Goal: Task Accomplishment & Management: Complete application form

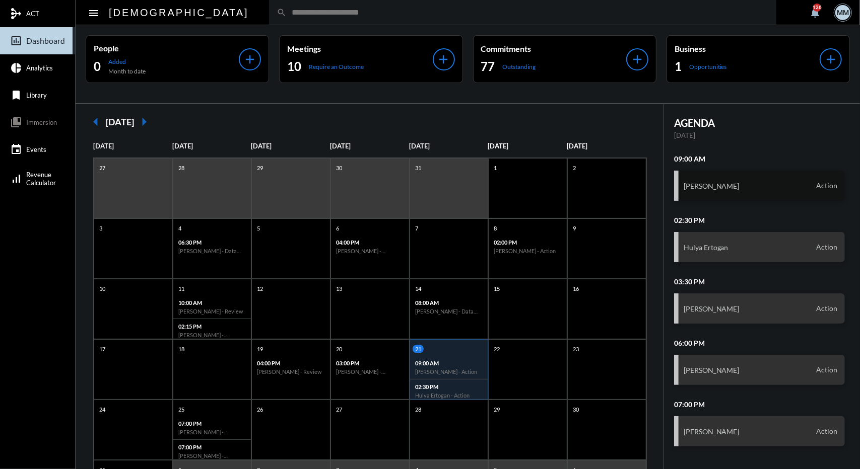
click at [725, 192] on div "[PERSON_NAME] Action" at bounding box center [759, 186] width 171 height 30
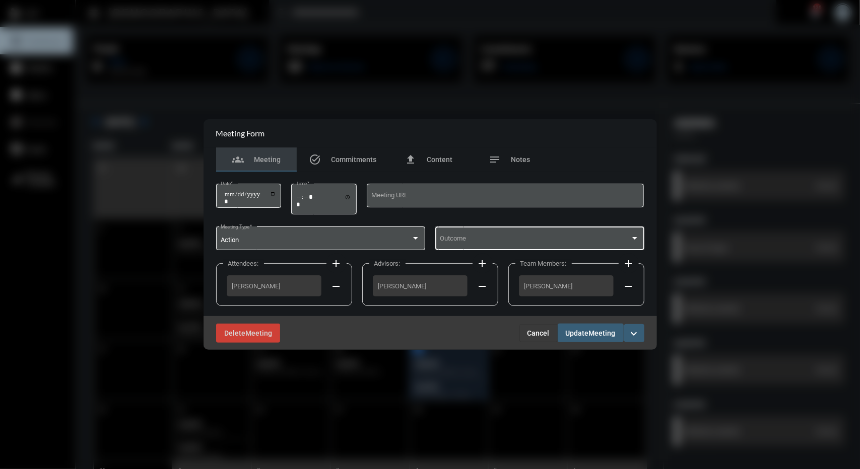
click at [527, 236] on div "Outcome" at bounding box center [539, 238] width 199 height 26
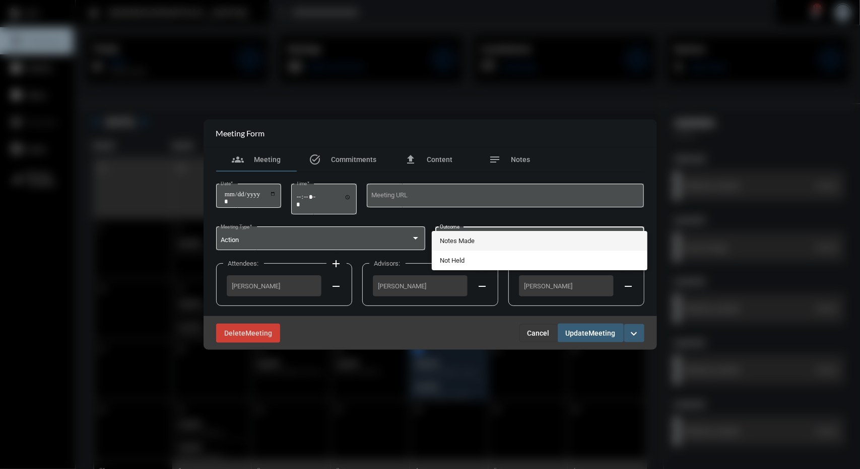
click at [476, 244] on span "Notes Made" at bounding box center [539, 241] width 199 height 20
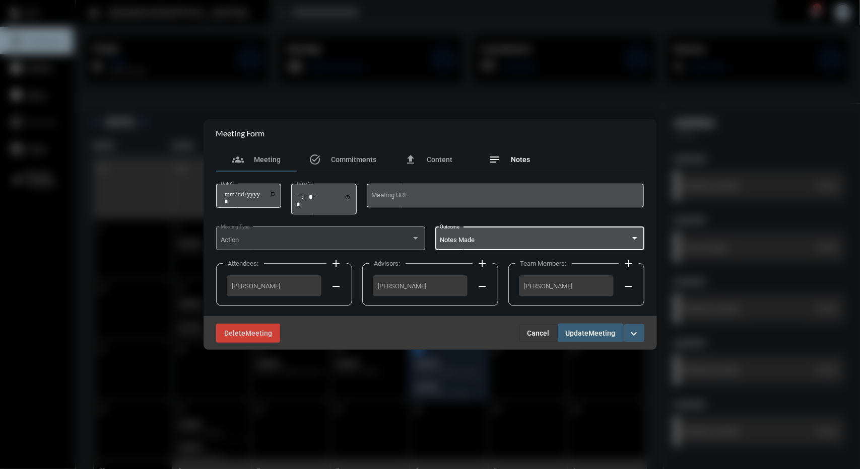
click at [510, 168] on div "notes Notes" at bounding box center [509, 160] width 81 height 24
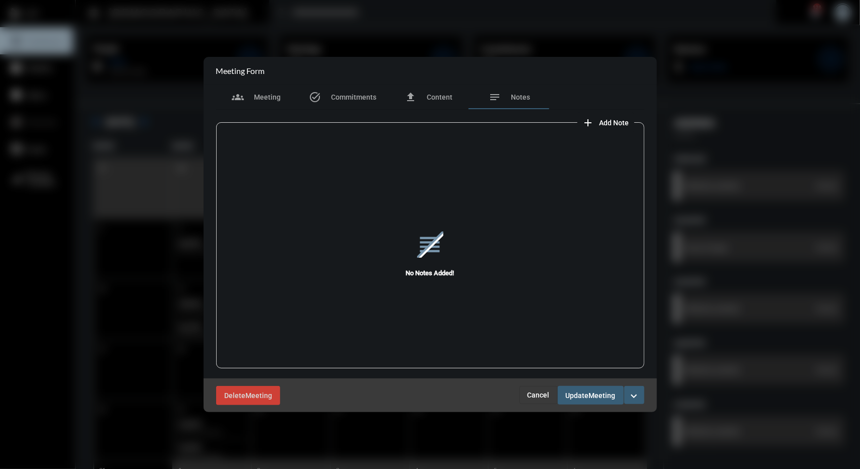
click at [624, 126] on span "Add Note" at bounding box center [614, 123] width 30 height 8
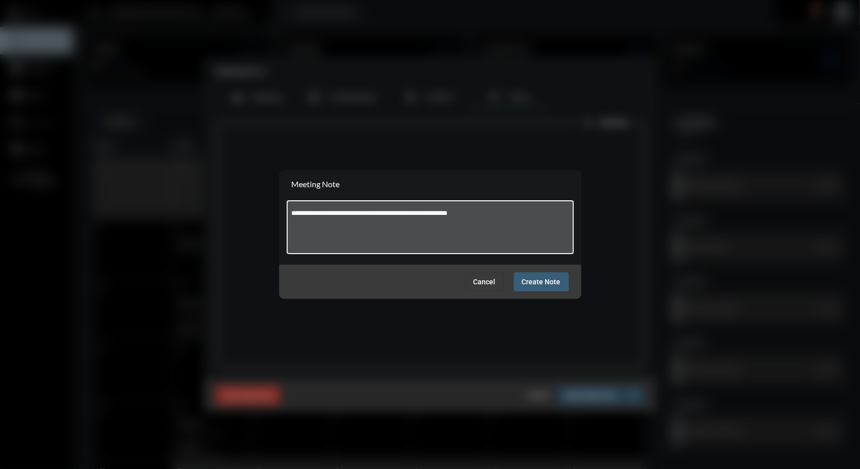
type textarea "**********"
click at [554, 284] on span "Create Note" at bounding box center [541, 282] width 39 height 8
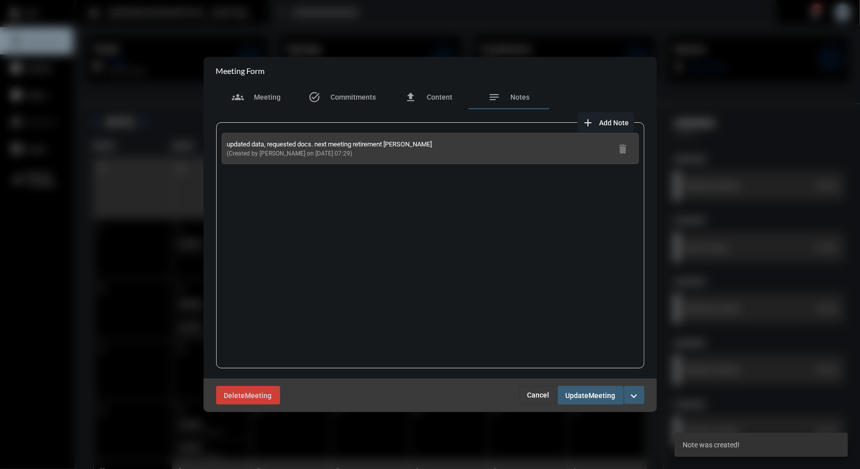
click at [603, 398] on span "Meeting" at bounding box center [602, 396] width 27 height 8
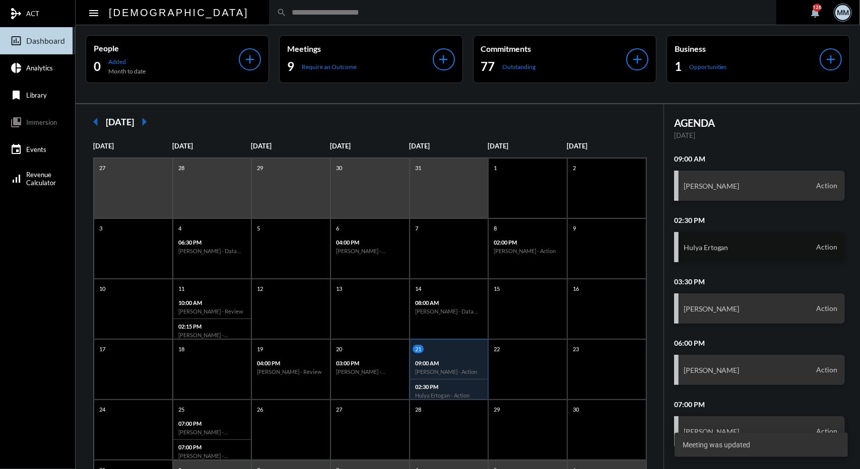
click at [715, 254] on div "Hulya Ertogan Action" at bounding box center [759, 247] width 171 height 30
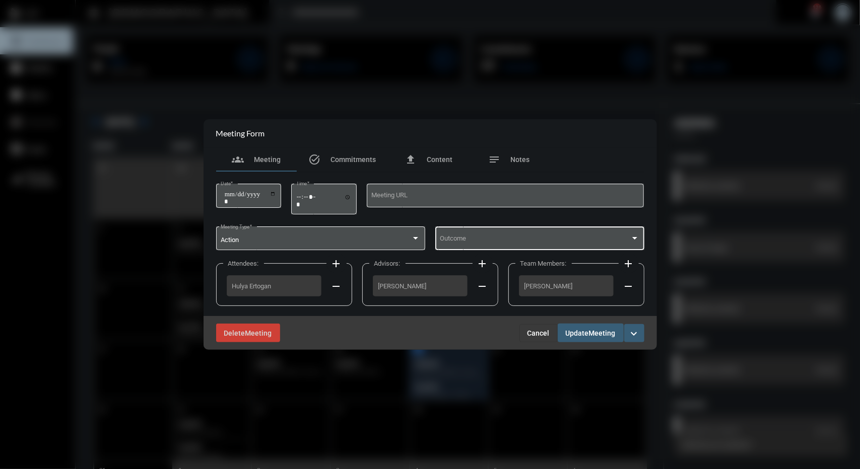
click at [585, 228] on div "Outcome" at bounding box center [539, 238] width 199 height 26
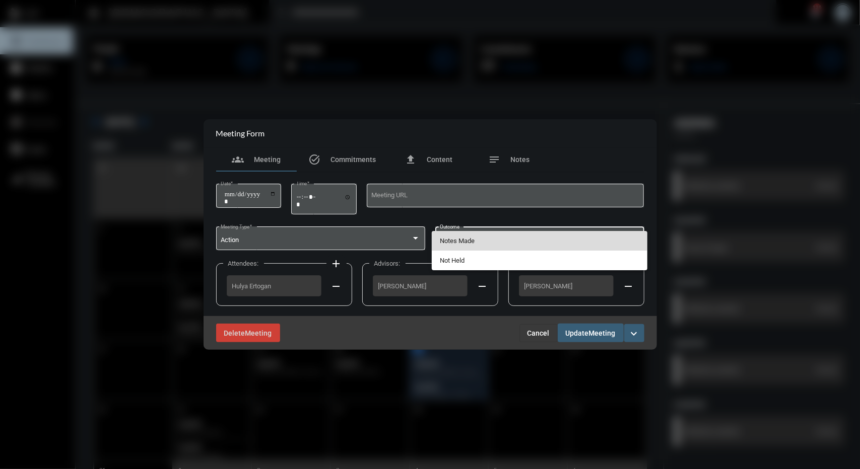
click at [459, 242] on span "Notes Made" at bounding box center [539, 241] width 199 height 20
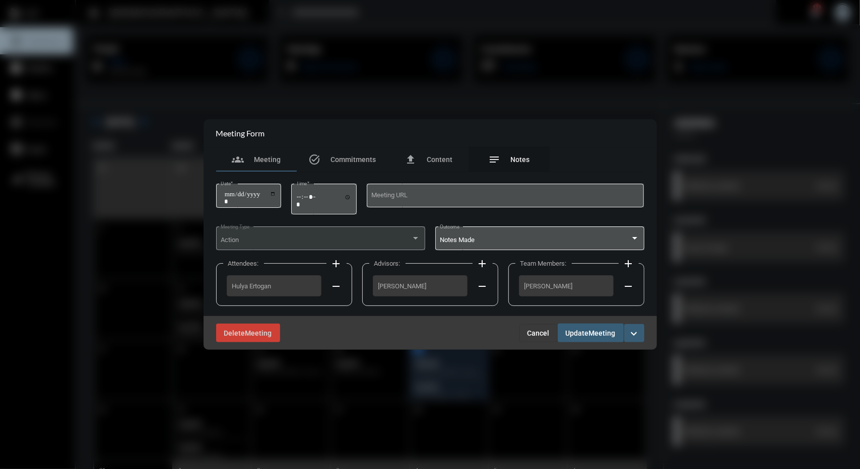
click at [516, 163] on span "Notes" at bounding box center [520, 160] width 19 height 8
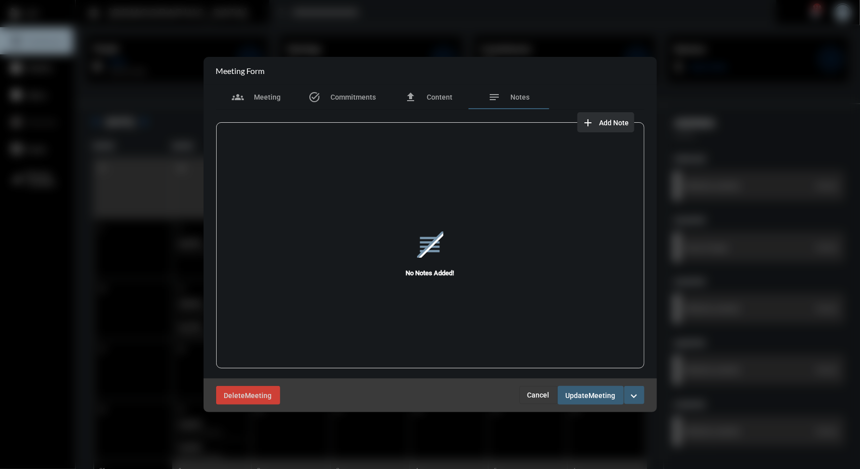
click at [591, 121] on mat-icon "add" at bounding box center [588, 123] width 12 height 12
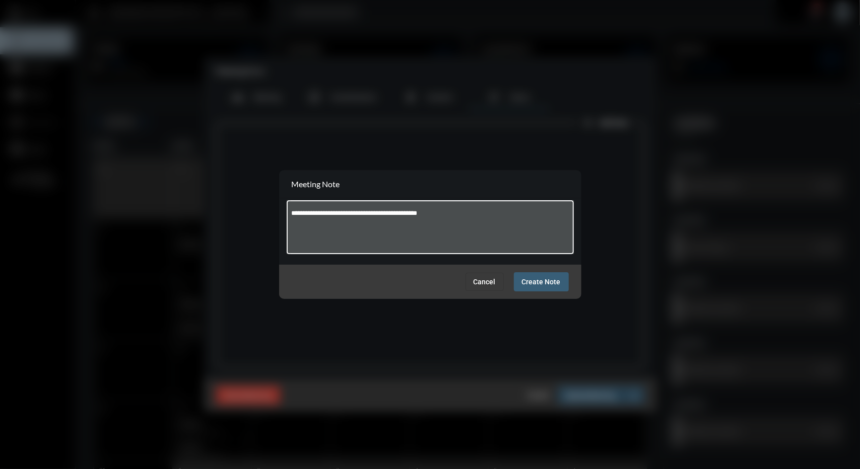
type textarea "**********"
click at [548, 280] on span "Create Note" at bounding box center [541, 282] width 39 height 8
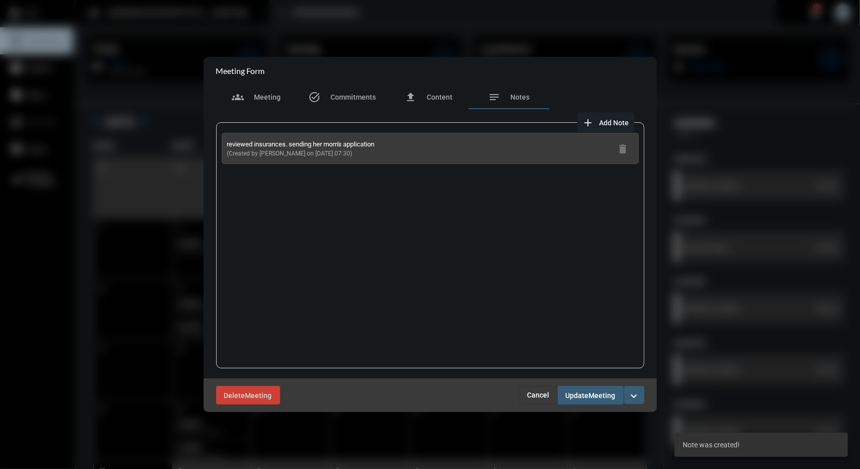
click at [593, 401] on button "Update Meeting" at bounding box center [590, 395] width 66 height 19
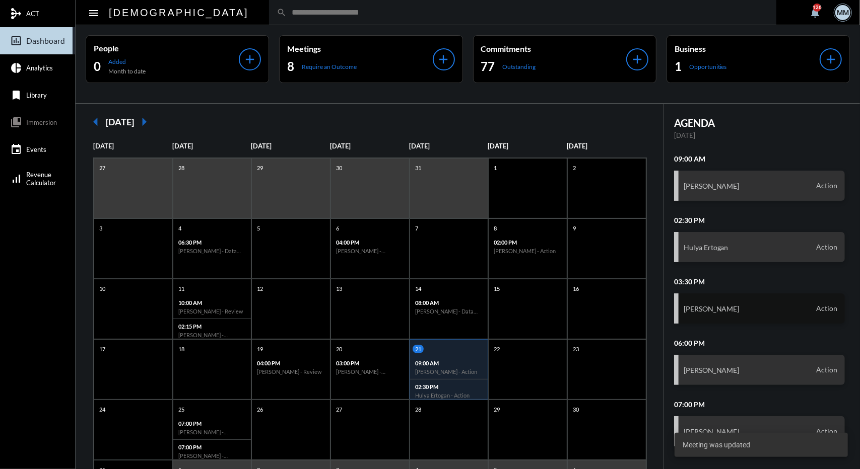
click at [713, 308] on div "[PERSON_NAME] Action" at bounding box center [759, 309] width 171 height 30
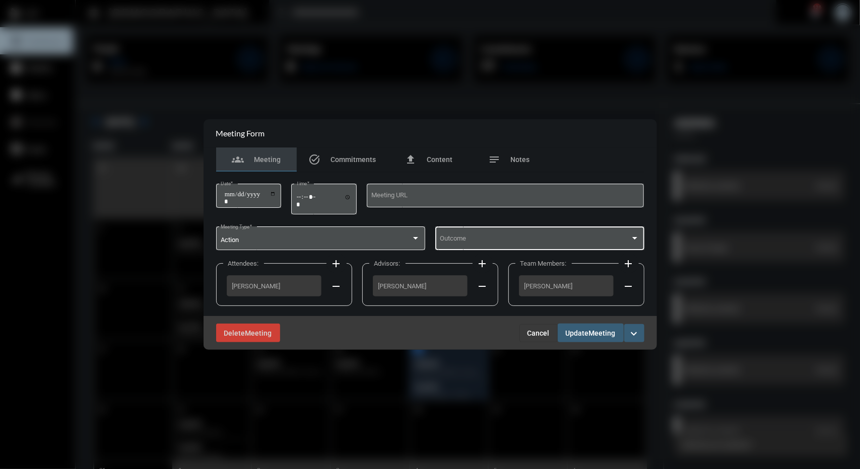
click at [557, 243] on span at bounding box center [535, 241] width 190 height 8
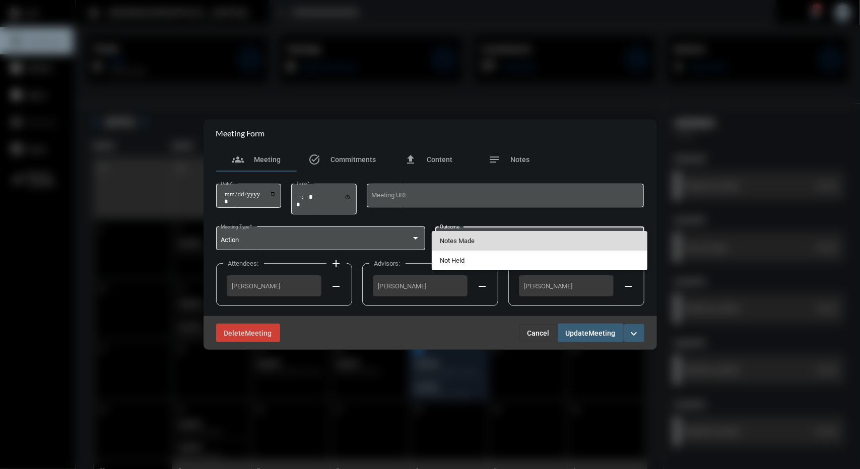
click at [520, 238] on span "Notes Made" at bounding box center [539, 241] width 199 height 20
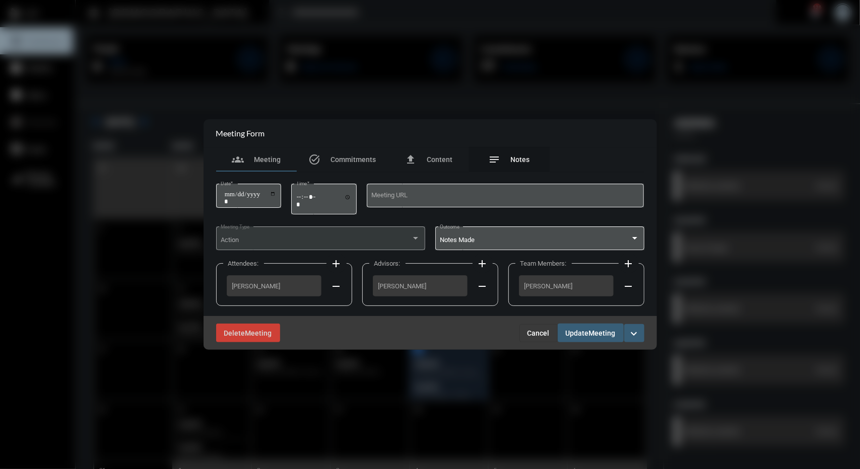
click at [521, 159] on span "Notes" at bounding box center [520, 160] width 19 height 8
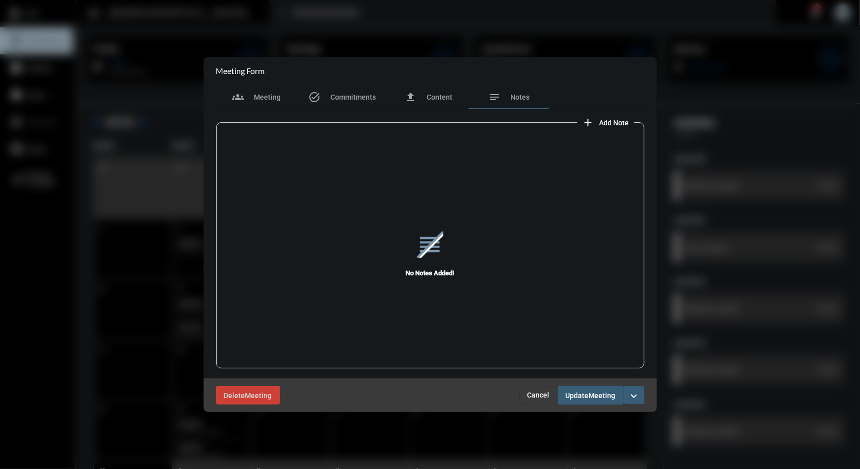
click at [544, 395] on span "Cancel" at bounding box center [538, 395] width 22 height 8
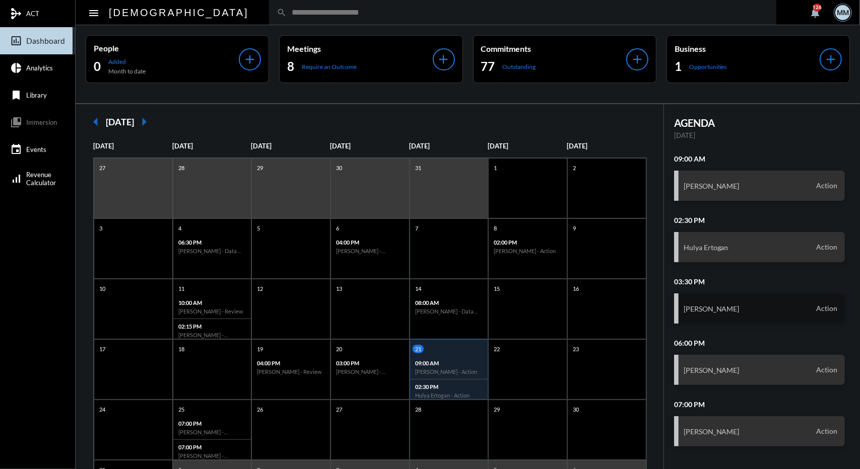
click at [709, 316] on div "[PERSON_NAME] Action" at bounding box center [759, 309] width 171 height 30
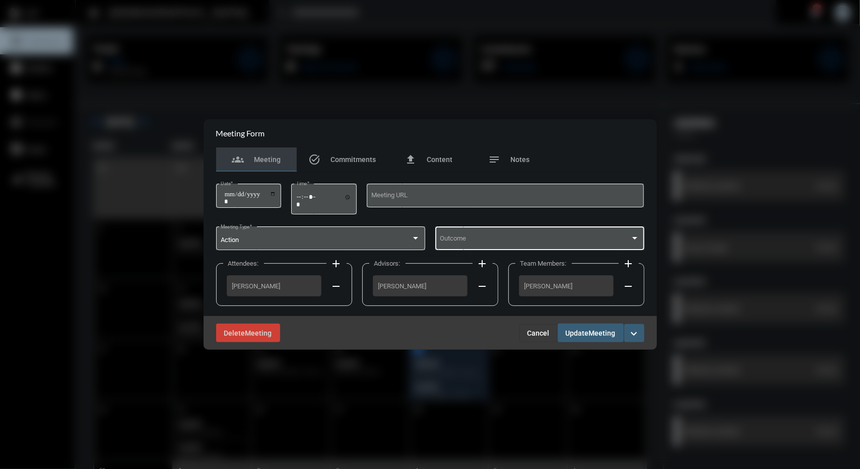
click at [637, 228] on div "Outcome" at bounding box center [539, 238] width 199 height 26
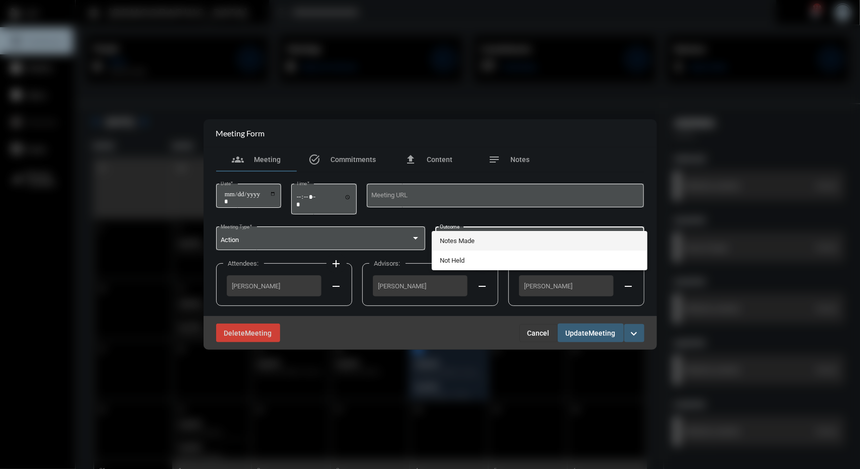
click at [480, 239] on span "Notes Made" at bounding box center [539, 241] width 199 height 20
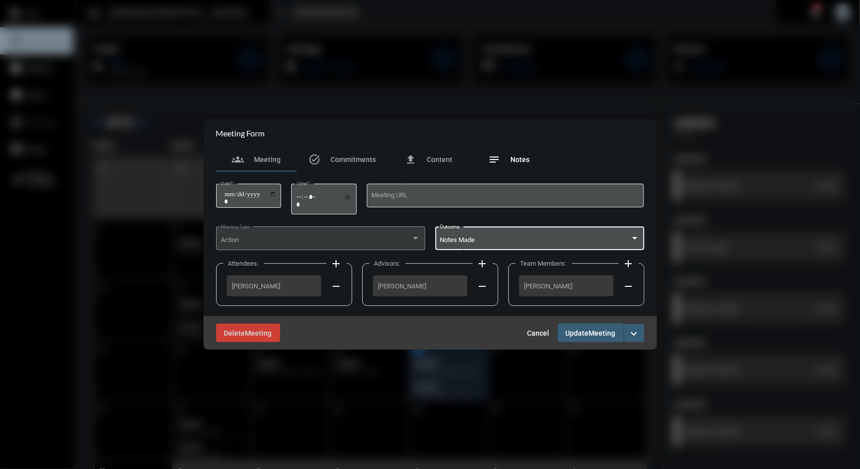
click at [518, 163] on span "Notes" at bounding box center [520, 160] width 19 height 8
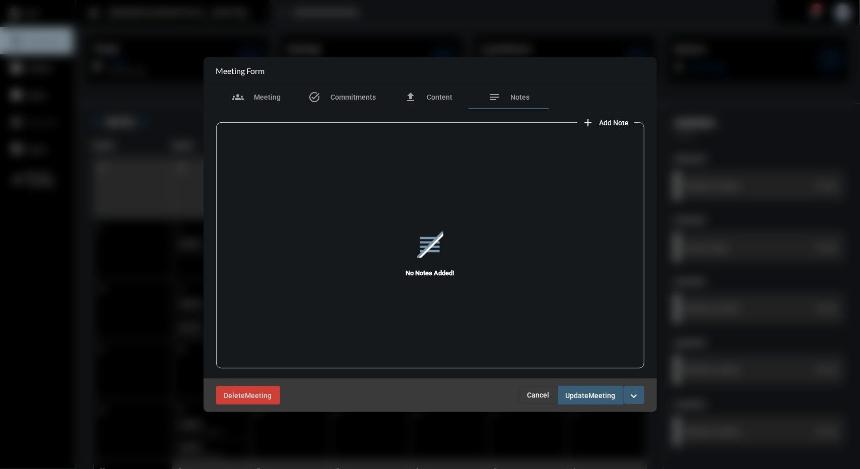
click at [607, 122] on span "Add Note" at bounding box center [614, 123] width 30 height 8
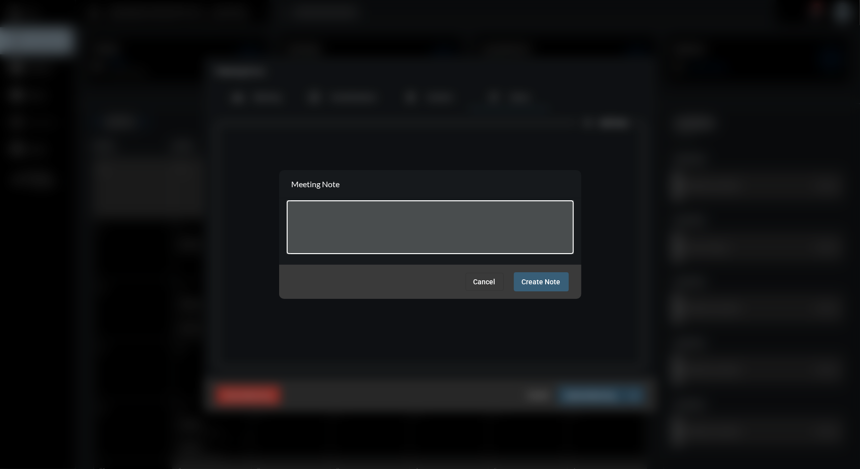
click at [421, 220] on textarea at bounding box center [429, 229] width 277 height 40
type textarea "**********"
click at [524, 277] on span "Create Note" at bounding box center [541, 281] width 39 height 8
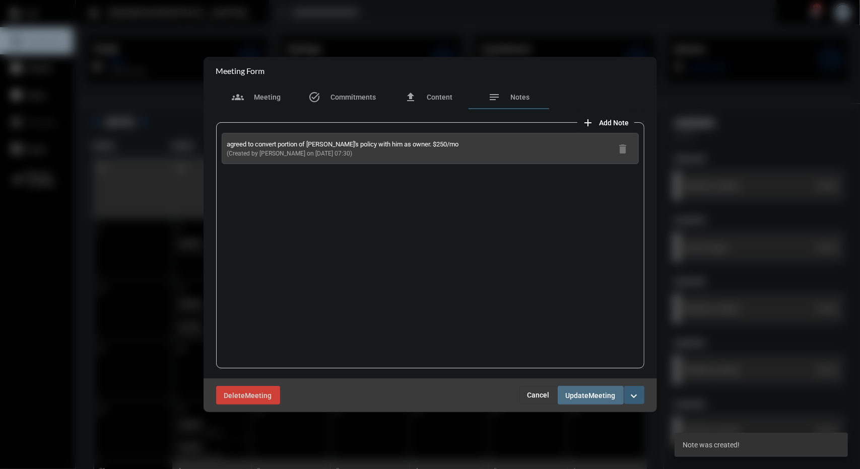
click at [586, 400] on button "Update Meeting" at bounding box center [590, 395] width 66 height 19
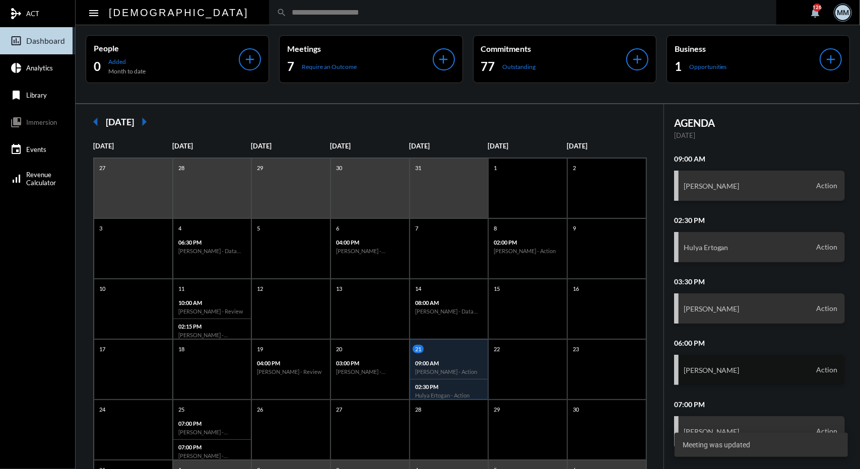
click at [711, 376] on div "[PERSON_NAME] Action" at bounding box center [759, 370] width 171 height 30
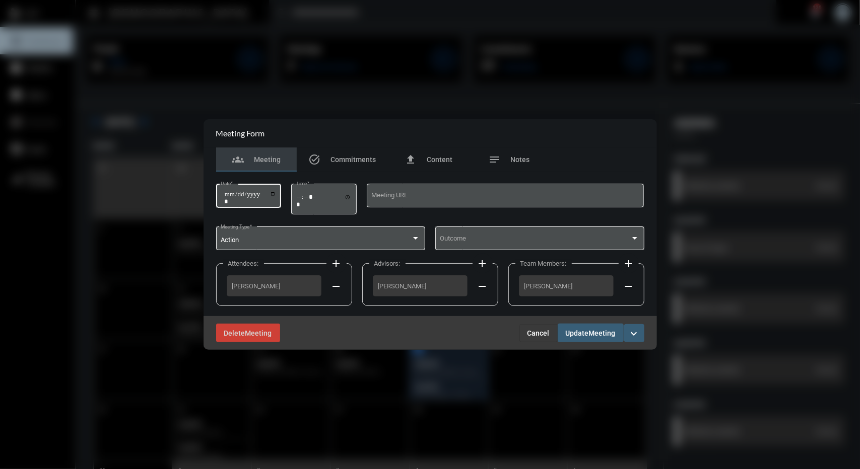
click at [241, 194] on input "**********" at bounding box center [250, 198] width 52 height 14
click at [239, 196] on input "**********" at bounding box center [250, 198] width 52 height 14
type input "**********"
type input "*****"
click at [590, 334] on span "Meeting" at bounding box center [602, 333] width 27 height 8
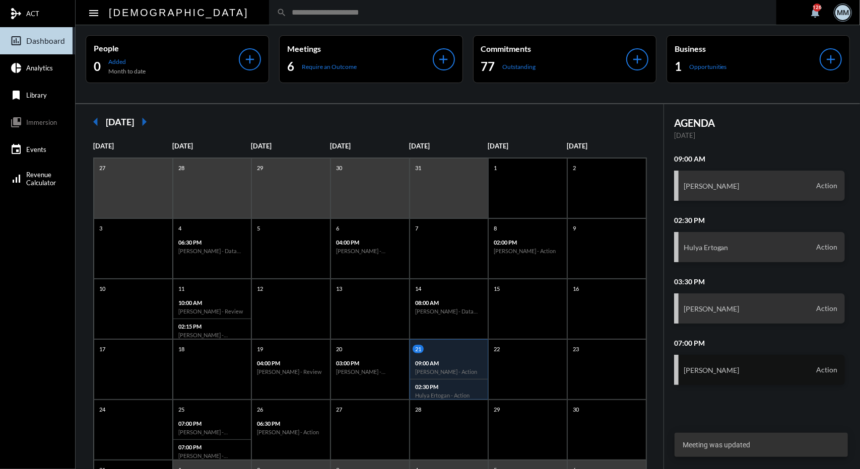
click at [681, 359] on div "[PERSON_NAME] Action" at bounding box center [759, 370] width 171 height 30
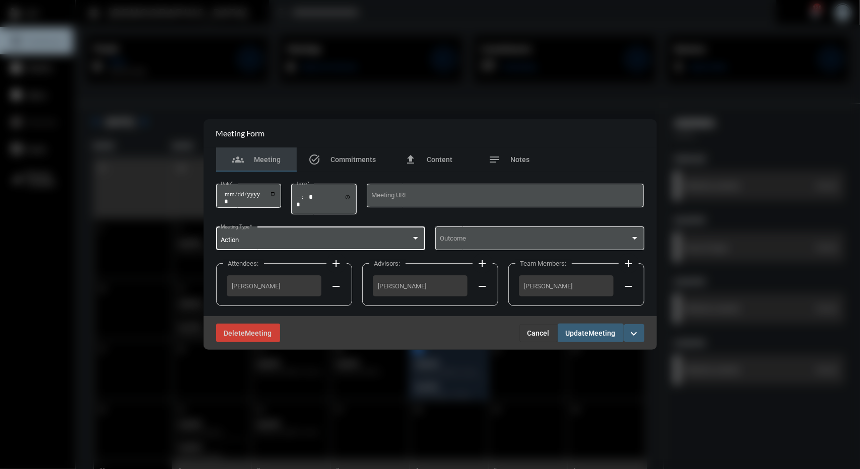
click at [413, 233] on div "Action Meeting Type *" at bounding box center [320, 238] width 199 height 26
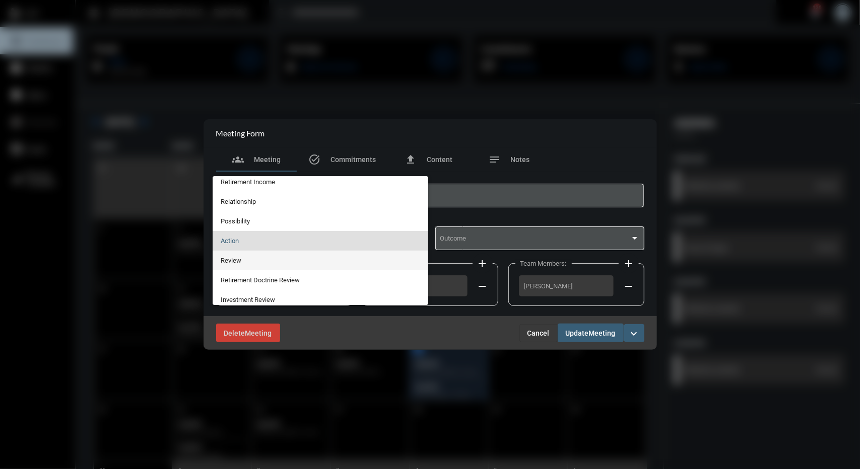
scroll to position [59, 0]
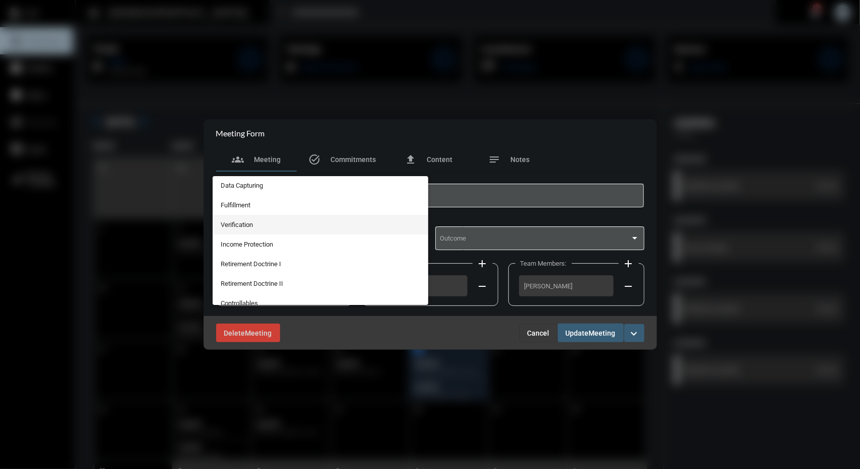
click at [253, 222] on span "Verification" at bounding box center [320, 225] width 199 height 20
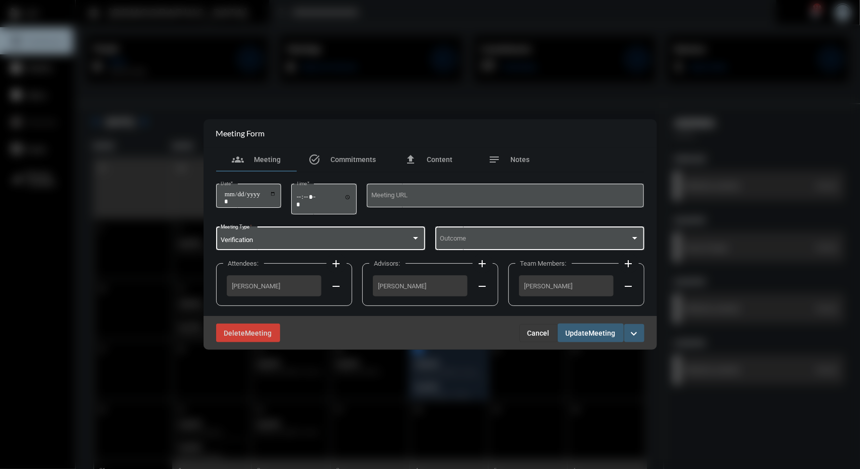
click at [540, 242] on span at bounding box center [535, 241] width 190 height 8
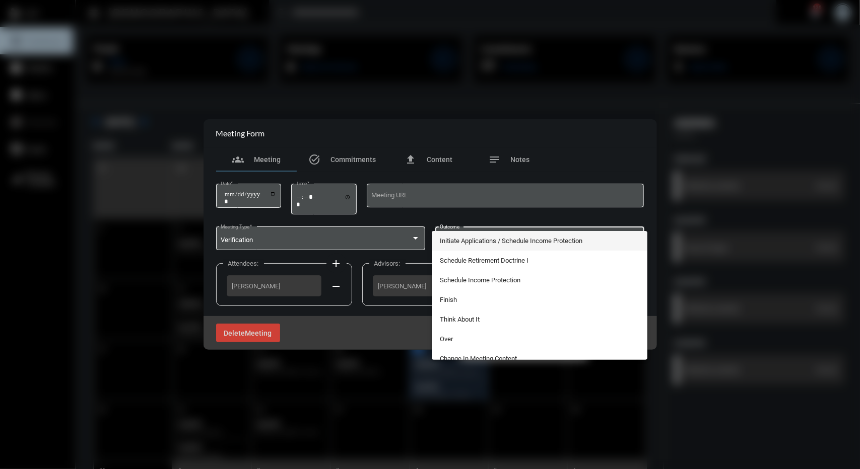
click at [480, 244] on span "Initiate Applications / Schedule Income Protection" at bounding box center [539, 241] width 199 height 20
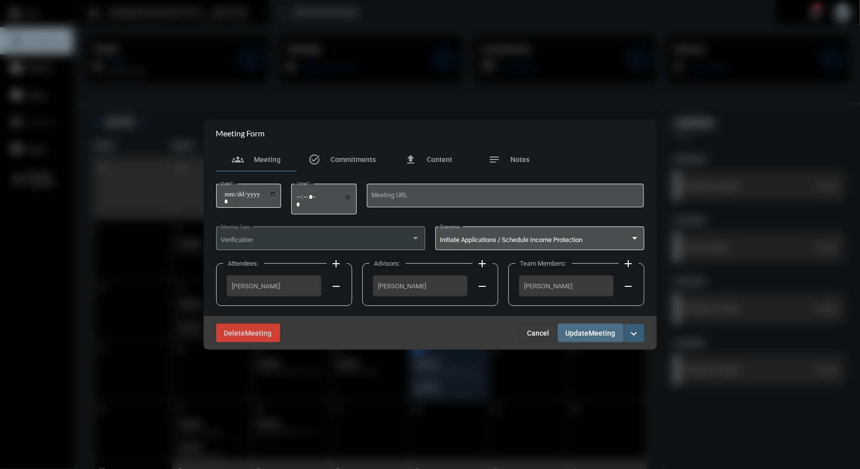
click at [574, 334] on span "Update" at bounding box center [577, 333] width 23 height 8
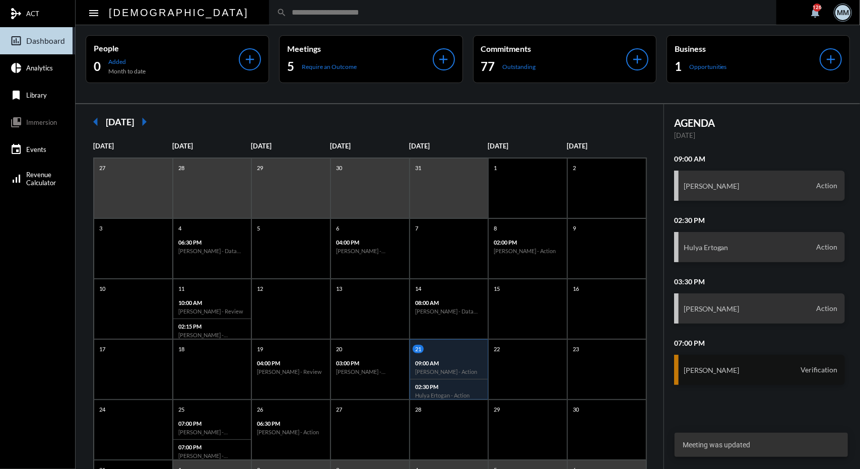
click at [739, 378] on div "[PERSON_NAME] Verification" at bounding box center [759, 370] width 171 height 30
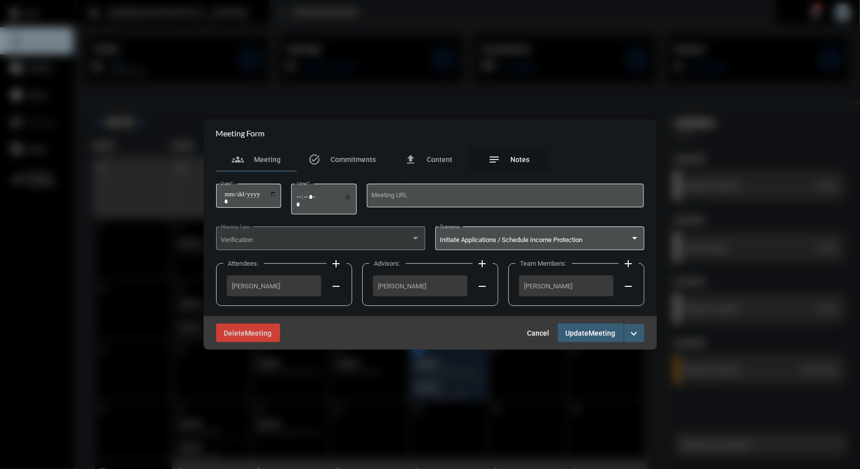
click at [524, 162] on span "Notes" at bounding box center [520, 160] width 19 height 8
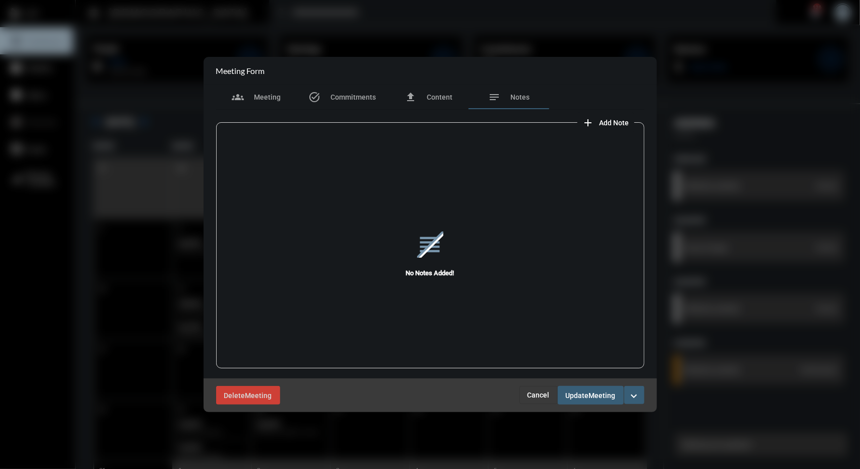
click at [605, 128] on button "add Add Note" at bounding box center [605, 122] width 57 height 20
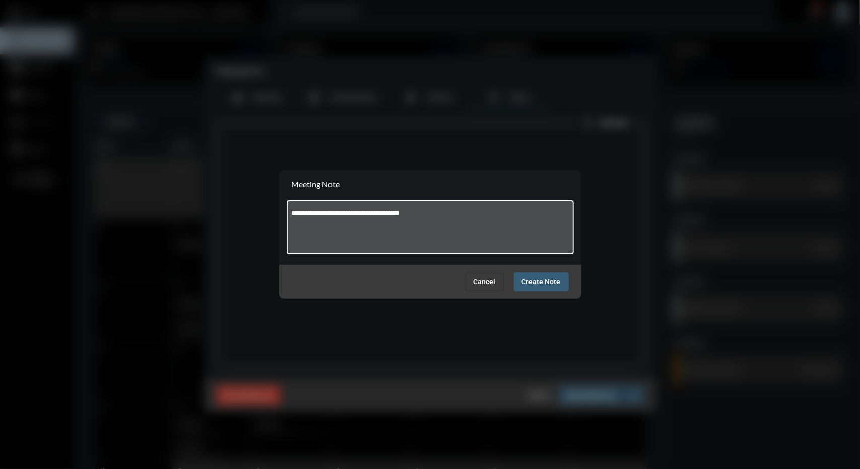
type textarea "**********"
click at [531, 287] on button "Create Note" at bounding box center [541, 281] width 55 height 19
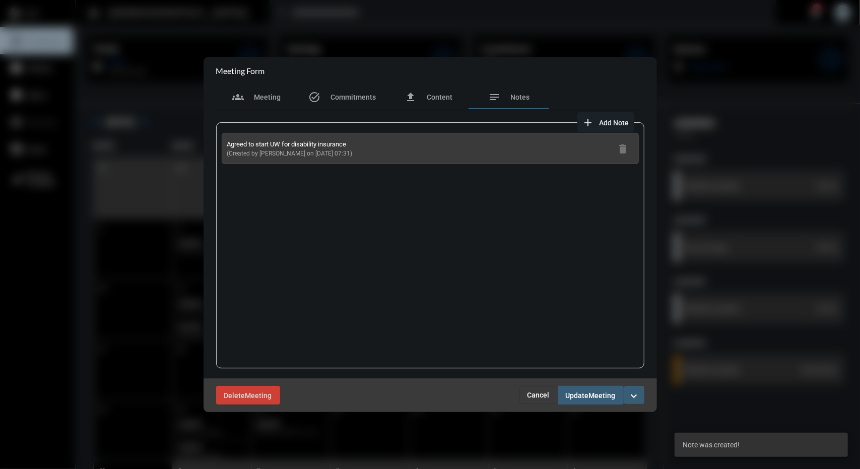
click at [586, 400] on button "Update Meeting" at bounding box center [590, 395] width 66 height 19
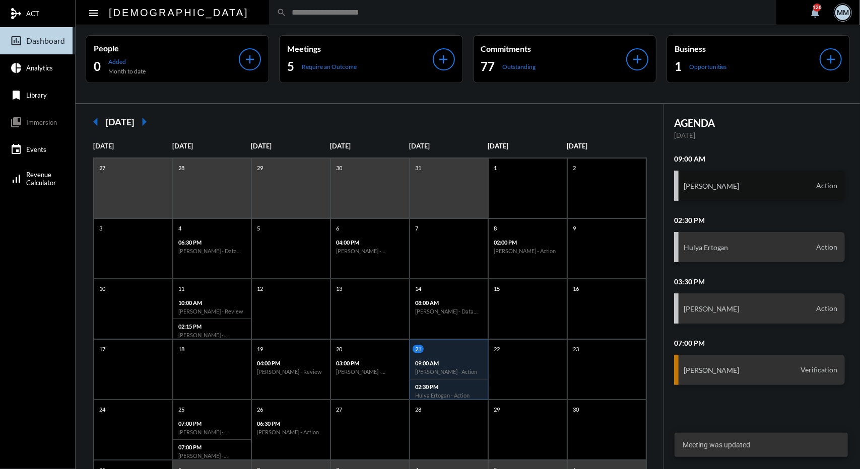
click at [739, 189] on h3 "[PERSON_NAME]" at bounding box center [711, 186] width 56 height 9
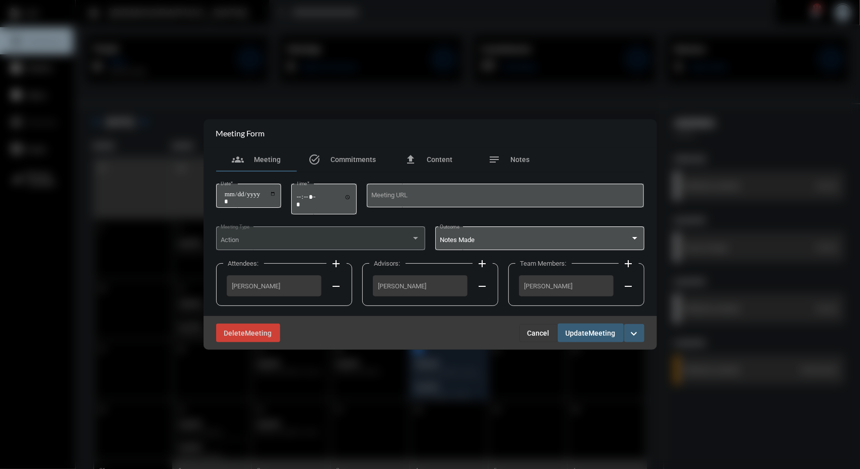
click at [285, 242] on div "Action" at bounding box center [316, 241] width 190 height 8
click at [636, 336] on mat-icon "expand_more" at bounding box center [634, 334] width 12 height 12
click at [534, 336] on div at bounding box center [430, 234] width 860 height 469
click at [547, 336] on span "Cancel" at bounding box center [538, 333] width 22 height 8
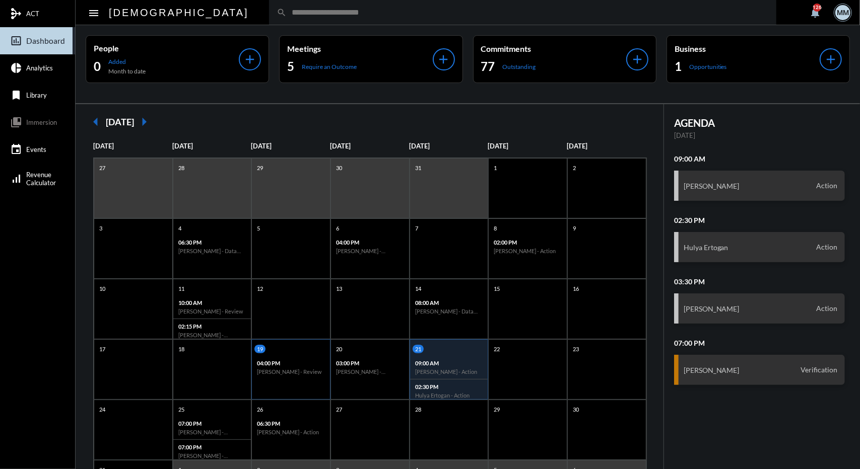
click at [308, 381] on div "19 04:00 PM [PERSON_NAME] - Review" at bounding box center [290, 369] width 79 height 60
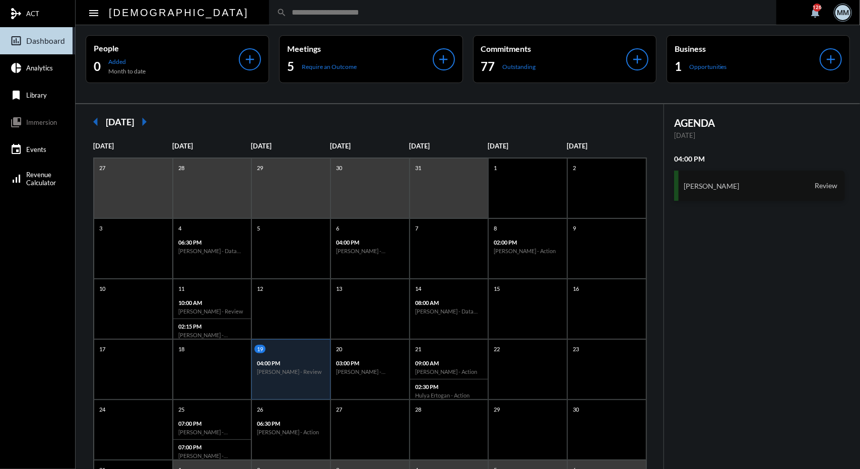
click at [704, 194] on div "[PERSON_NAME] Review" at bounding box center [759, 186] width 171 height 30
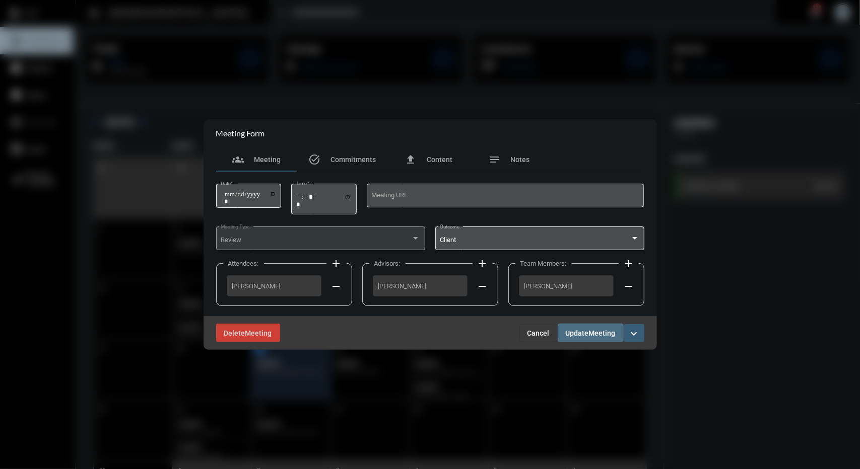
click at [580, 332] on span "Update" at bounding box center [577, 333] width 23 height 8
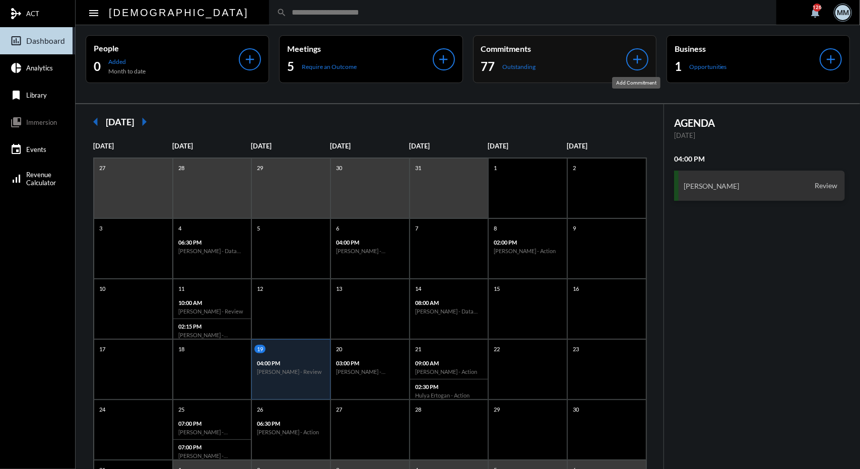
click at [633, 60] on mat-icon "add" at bounding box center [637, 59] width 14 height 14
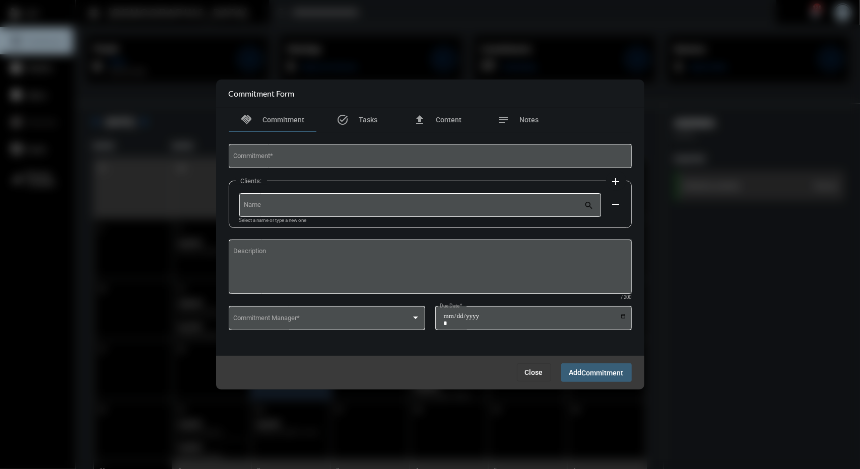
click at [633, 61] on div at bounding box center [430, 234] width 860 height 469
click at [269, 157] on input "Commitment *" at bounding box center [429, 158] width 393 height 8
click at [528, 376] on span "Close" at bounding box center [534, 373] width 18 height 8
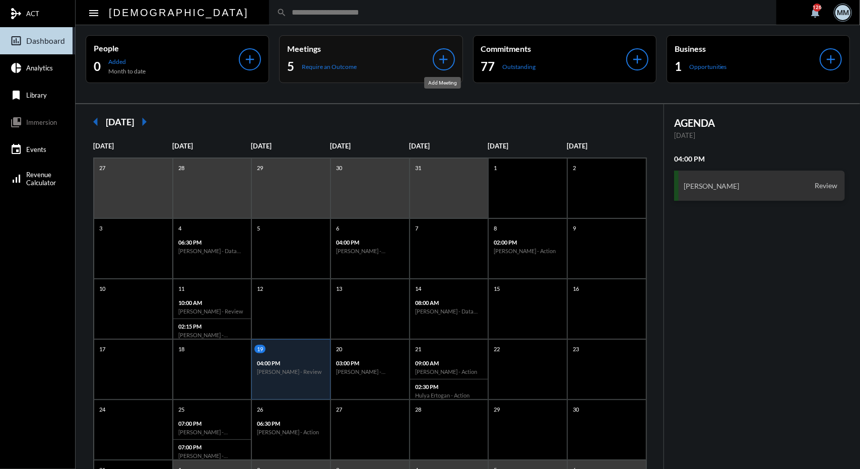
click at [447, 57] on mat-icon "add" at bounding box center [444, 59] width 14 height 14
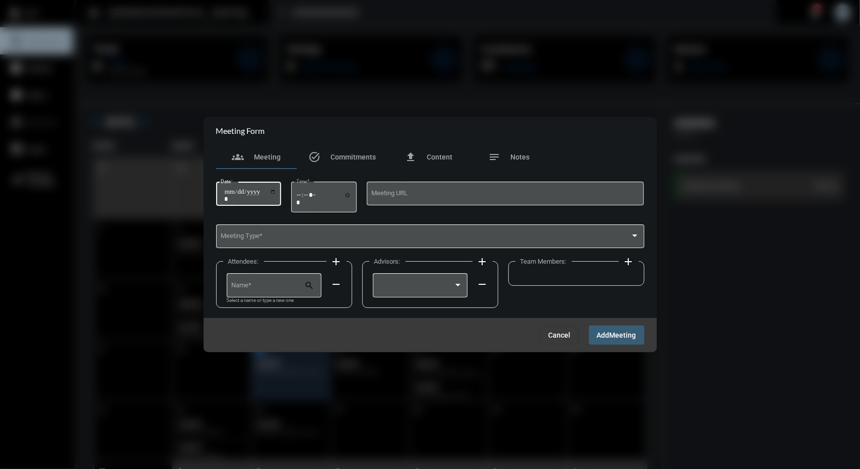
click at [226, 196] on input "Date *" at bounding box center [250, 195] width 52 height 14
type input "**********"
type input "*****"
click at [246, 236] on span at bounding box center [425, 239] width 409 height 8
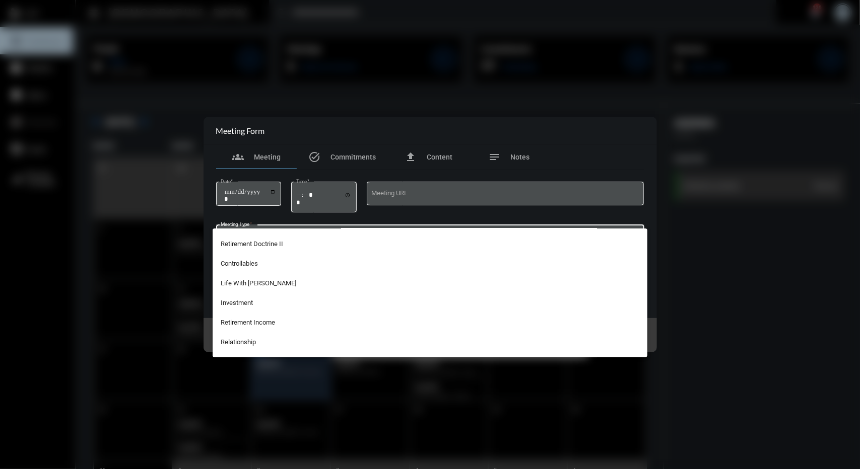
scroll to position [151, 0]
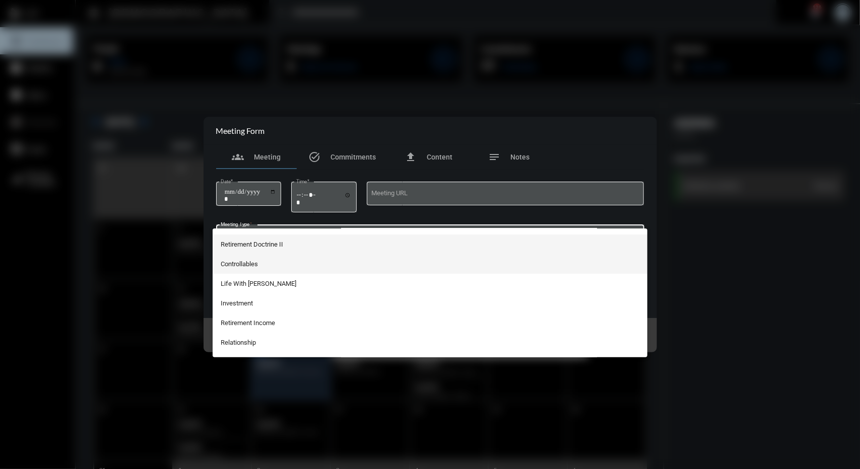
drag, startPoint x: 244, startPoint y: 251, endPoint x: 243, endPoint y: 259, distance: 8.1
click at [243, 259] on div "Philosophy I Philosophy II The Philosophy Data Capturing Fulfillment Verificati…" at bounding box center [430, 293] width 435 height 129
click at [243, 259] on span "Controllables" at bounding box center [430, 264] width 419 height 20
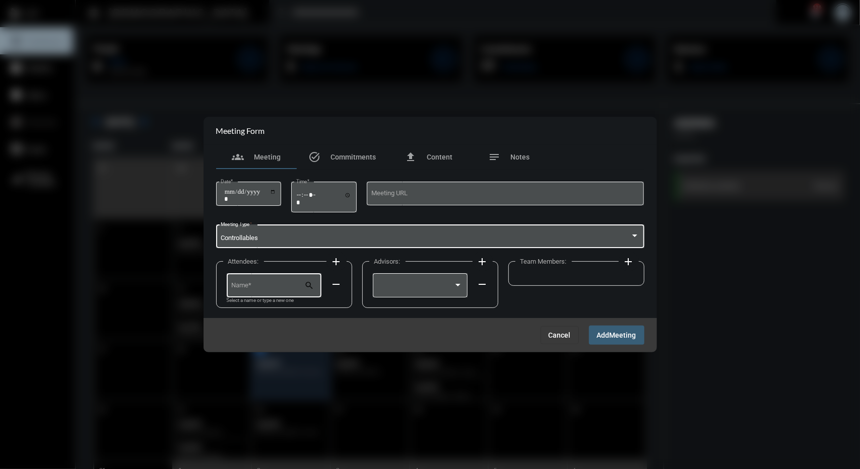
click at [263, 281] on div "Name *" at bounding box center [267, 285] width 73 height 26
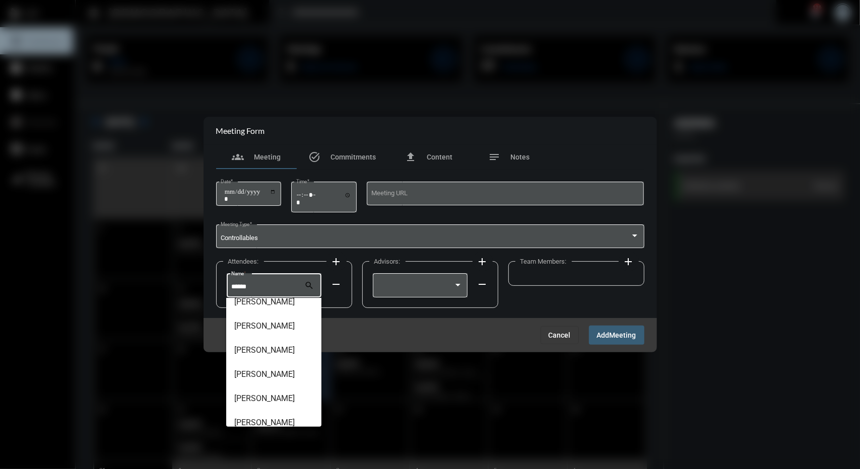
scroll to position [75, 0]
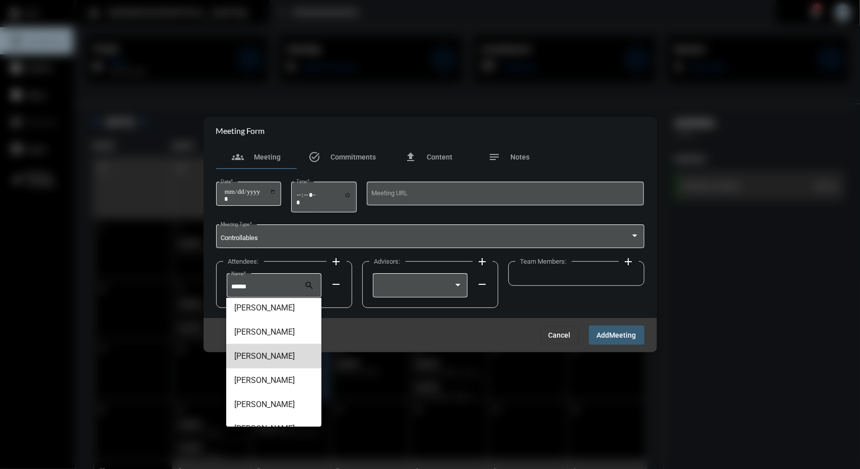
click at [277, 362] on span "[PERSON_NAME]" at bounding box center [273, 356] width 79 height 24
type input "**********"
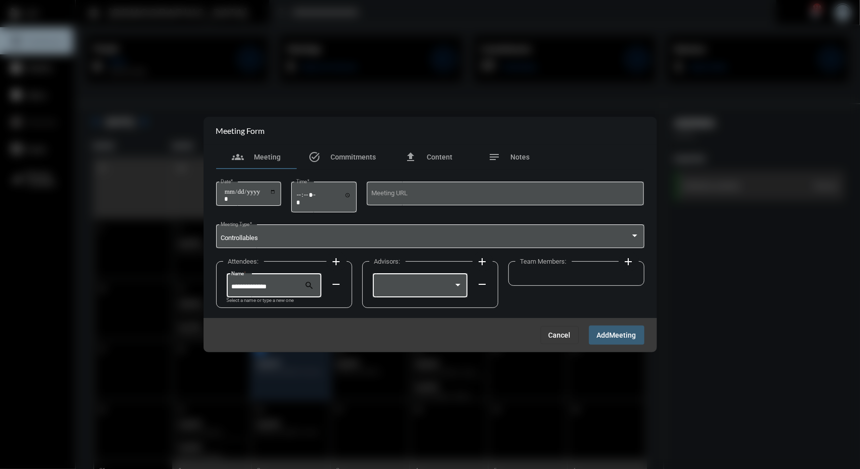
click at [442, 291] on div at bounding box center [415, 288] width 76 height 8
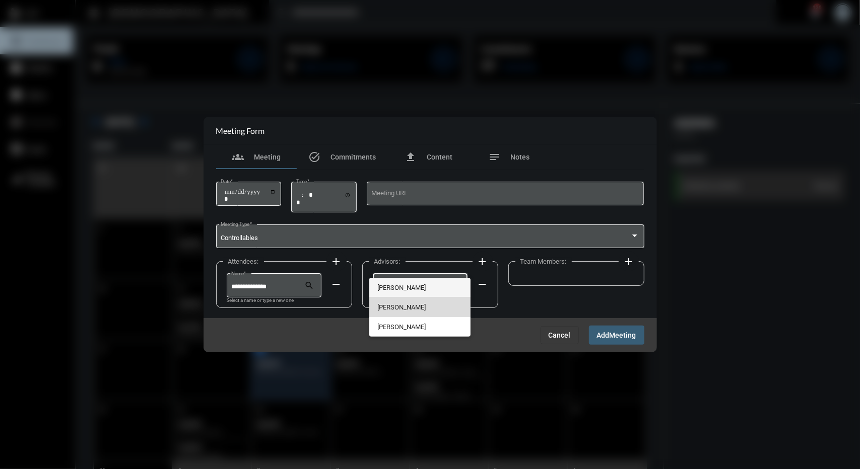
click at [400, 305] on span "[PERSON_NAME]" at bounding box center [419, 308] width 85 height 20
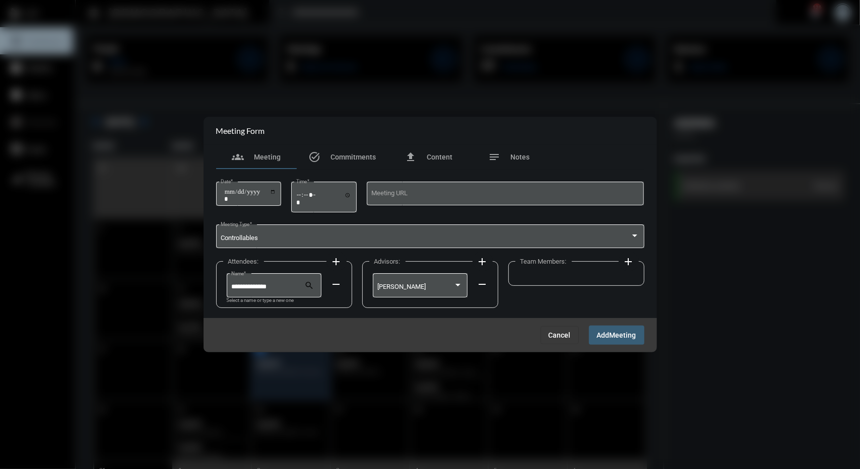
click at [634, 259] on mat-icon "add" at bounding box center [628, 262] width 12 height 12
click at [585, 285] on div at bounding box center [561, 288] width 76 height 8
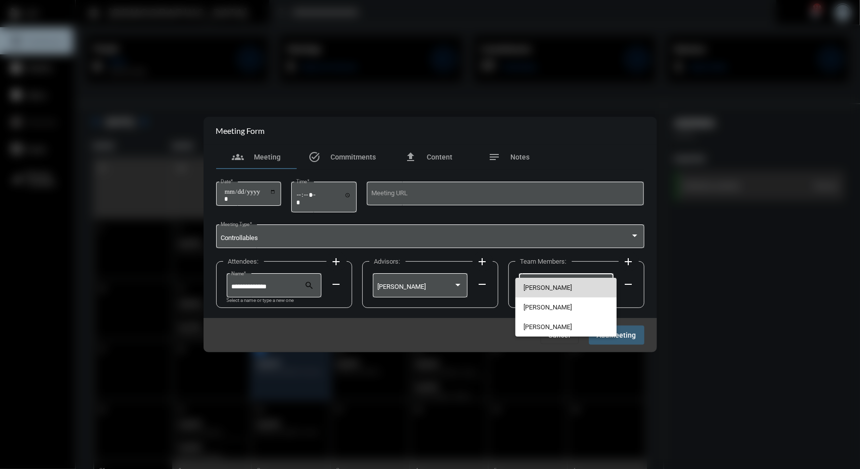
click at [550, 291] on span "[PERSON_NAME]" at bounding box center [565, 288] width 85 height 20
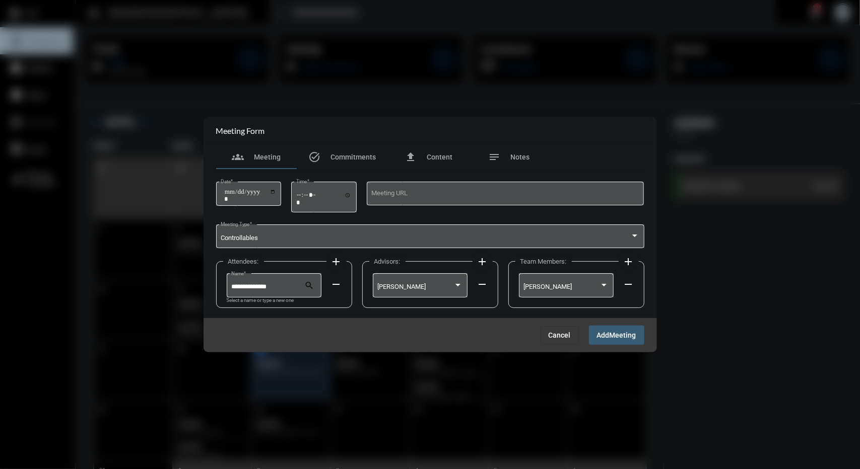
click at [607, 342] on button "Add Meeting" at bounding box center [616, 335] width 55 height 19
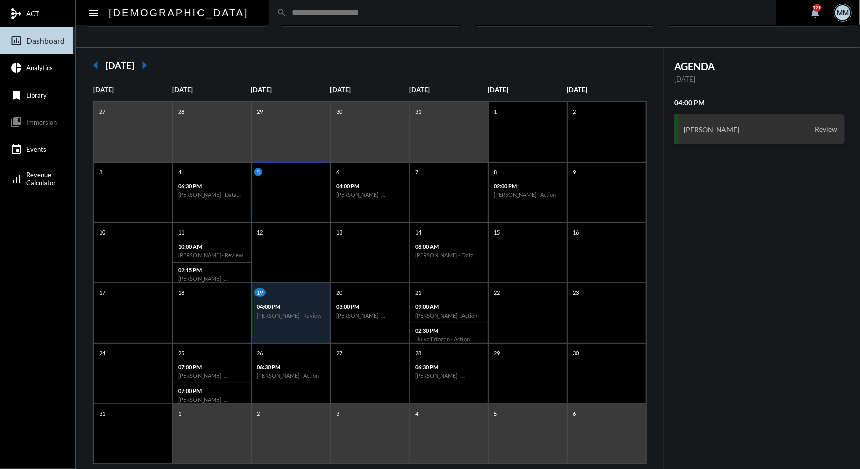
scroll to position [57, 0]
